Goal: Information Seeking & Learning: Learn about a topic

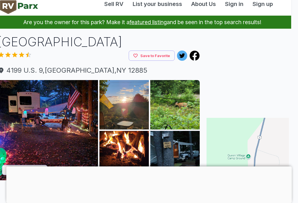
scroll to position [0, 7]
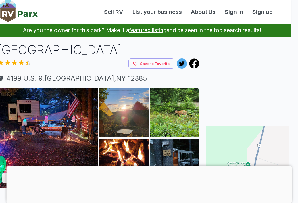
click at [204, 10] on link "About Us" at bounding box center [203, 12] width 34 height 9
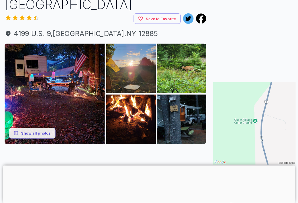
scroll to position [46, 0]
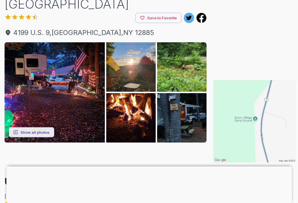
click at [35, 134] on button "Show all photos" at bounding box center [31, 132] width 45 height 11
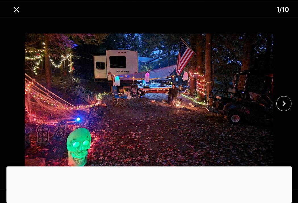
scroll to position [159, 0]
click at [283, 109] on icon "close" at bounding box center [284, 104] width 10 height 10
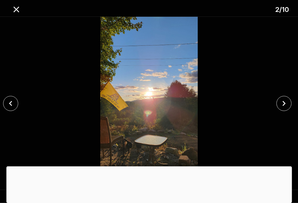
scroll to position [159, 0]
click at [285, 109] on icon "close" at bounding box center [284, 104] width 10 height 10
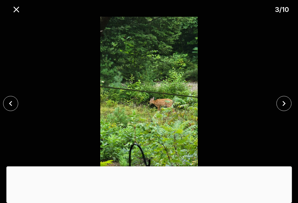
click at [286, 109] on icon "close" at bounding box center [284, 104] width 10 height 10
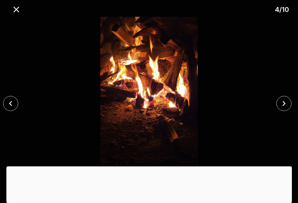
click at [280, 109] on icon "close" at bounding box center [284, 104] width 10 height 10
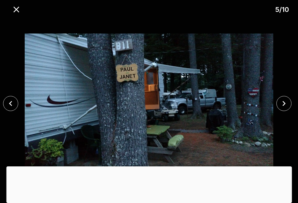
click at [286, 105] on icon "close" at bounding box center [284, 104] width 10 height 10
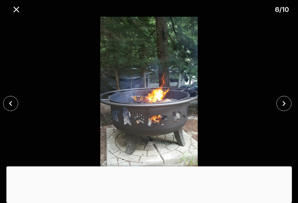
click at [284, 107] on icon "close" at bounding box center [284, 104] width 10 height 10
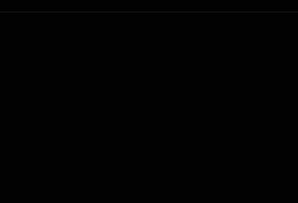
scroll to position [158, 0]
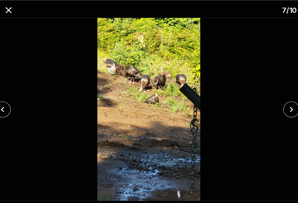
click at [279, 108] on icon "close" at bounding box center [284, 104] width 10 height 10
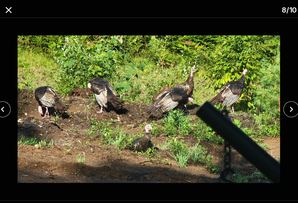
click at [283, 103] on icon "close" at bounding box center [284, 103] width 3 height 5
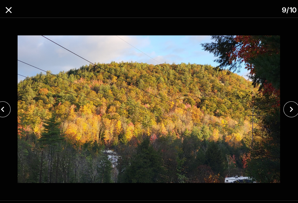
click at [279, 105] on icon "close" at bounding box center [284, 104] width 10 height 10
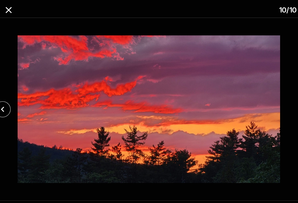
click at [11, 14] on icon "close" at bounding box center [16, 10] width 10 height 10
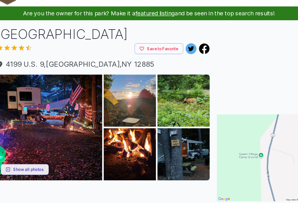
scroll to position [0, 0]
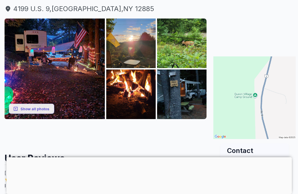
scroll to position [69, 0]
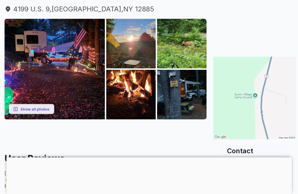
click at [259, 93] on img at bounding box center [254, 98] width 82 height 82
